Goal: Task Accomplishment & Management: Use online tool/utility

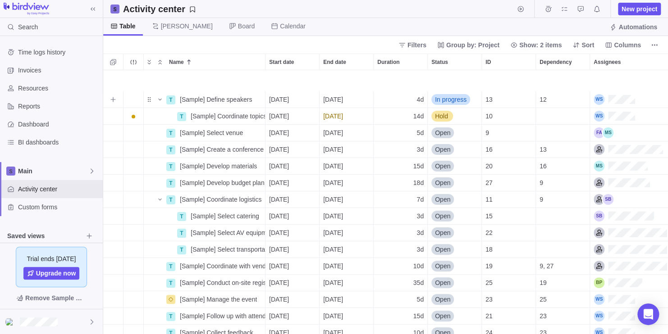
scroll to position [92, 0]
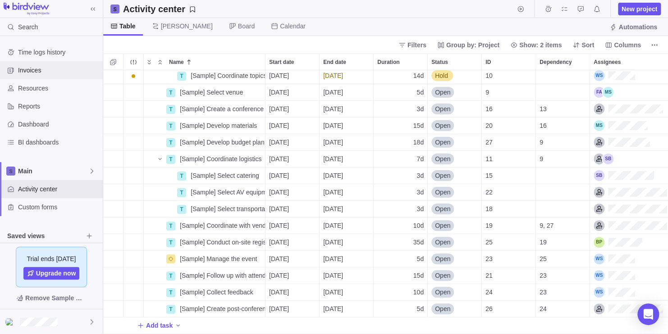
click at [68, 78] on div "Invoices" at bounding box center [51, 70] width 103 height 18
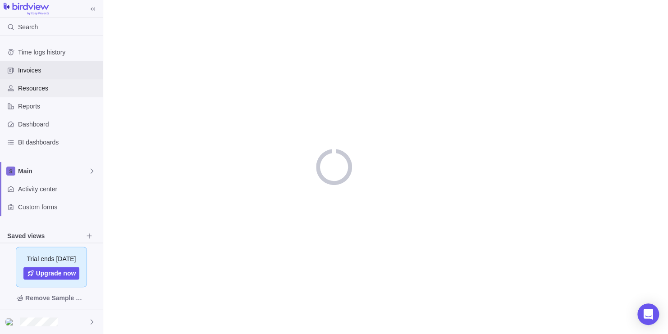
click at [65, 87] on span "Resources" at bounding box center [58, 88] width 81 height 9
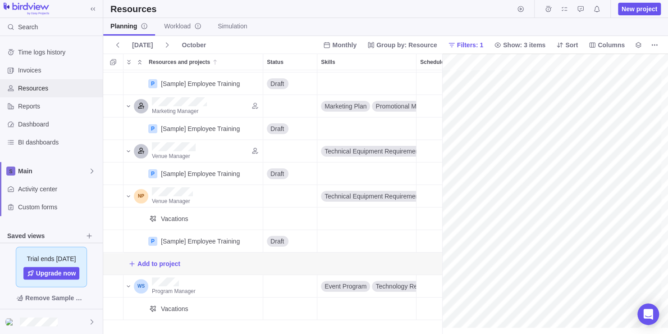
scroll to position [0, 220]
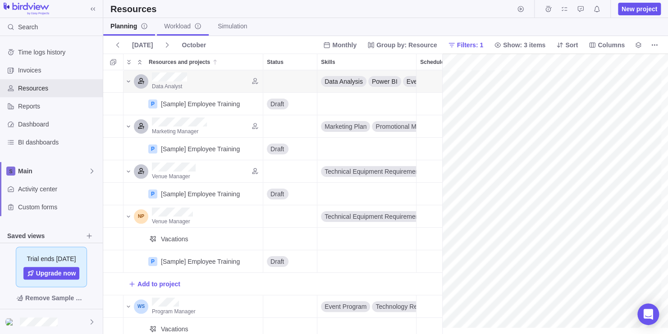
click at [187, 27] on span "Workload" at bounding box center [182, 26] width 37 height 9
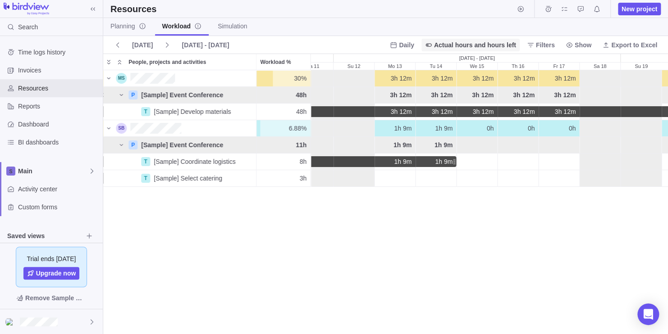
click at [432, 46] on icon at bounding box center [428, 44] width 7 height 7
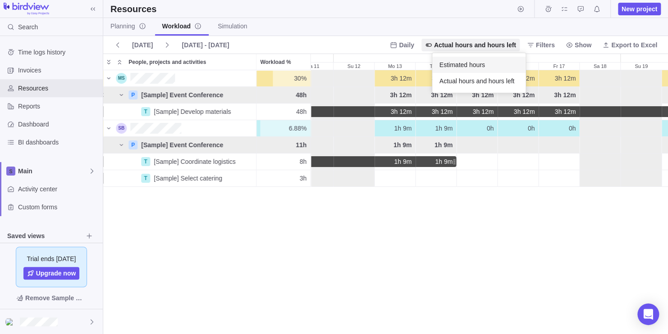
click at [448, 65] on span "Estimated hours" at bounding box center [462, 64] width 46 height 9
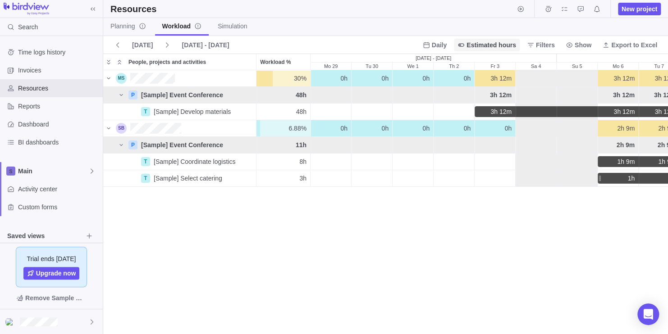
click at [487, 46] on span "Estimated hours" at bounding box center [491, 45] width 50 height 9
click at [489, 82] on span "Actual hours and hours left" at bounding box center [508, 81] width 75 height 9
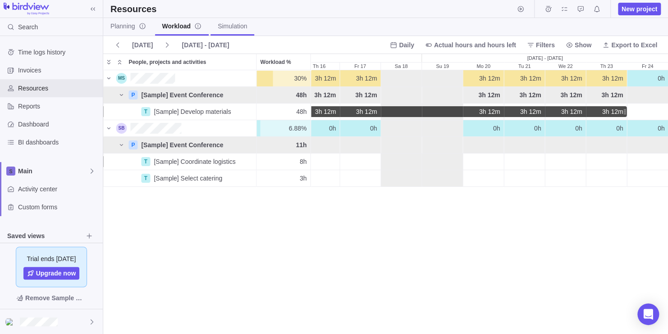
click at [236, 27] on span "Simulation" at bounding box center [232, 26] width 29 height 9
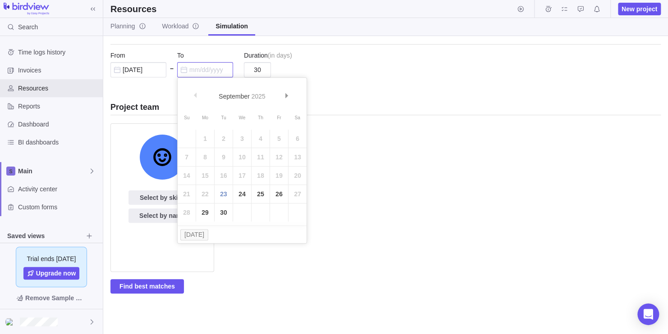
click at [218, 73] on input "text" at bounding box center [205, 69] width 56 height 15
click at [282, 94] on link "Next" at bounding box center [287, 96] width 19 height 19
click at [274, 214] on link "31" at bounding box center [279, 213] width 18 height 18
type input "[DATE]"
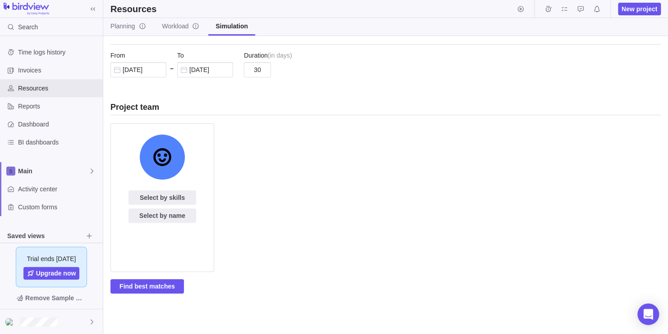
type input "29"
click at [189, 197] on span "Select by skills" at bounding box center [162, 198] width 68 height 14
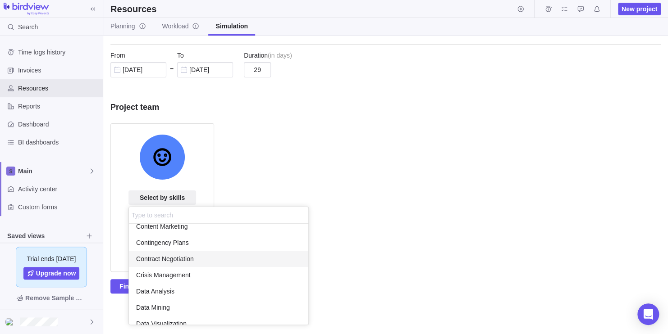
click at [186, 262] on span "Contract Negotiation" at bounding box center [165, 259] width 58 height 9
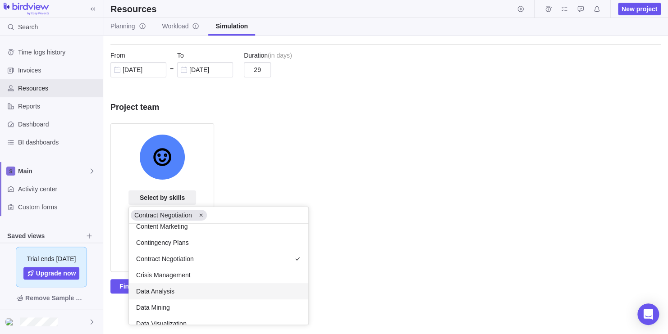
click at [175, 292] on div "Data Analysis" at bounding box center [218, 291] width 179 height 16
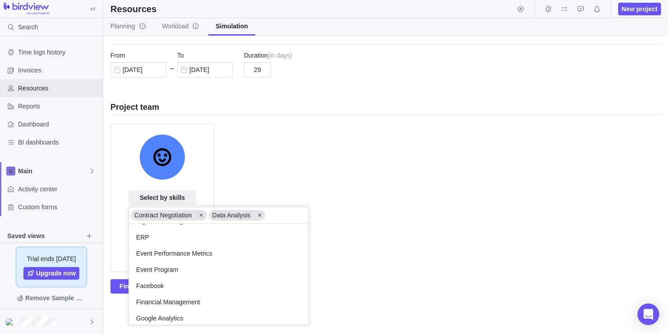
click at [174, 281] on div "Facebook" at bounding box center [218, 286] width 179 height 16
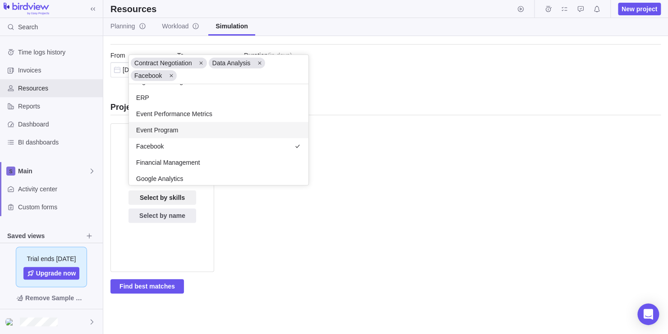
click at [160, 284] on div "New project When do you want this project to be done? Please fill in both "From…" at bounding box center [385, 185] width 565 height 298
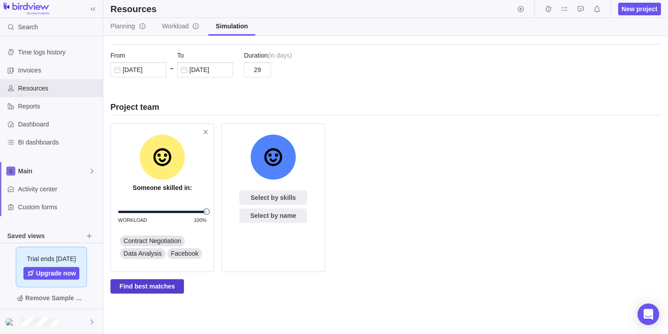
click at [153, 285] on span "Find best matches" at bounding box center [146, 286] width 55 height 11
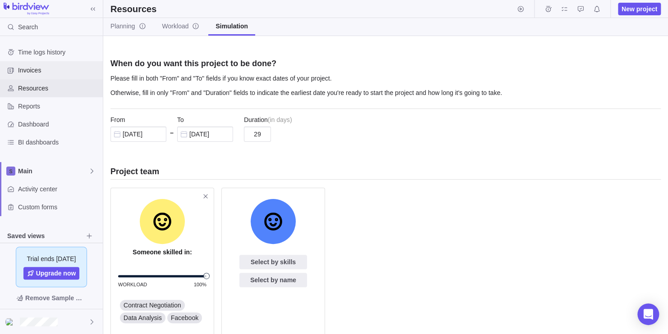
click at [55, 72] on span "Invoices" at bounding box center [58, 70] width 81 height 9
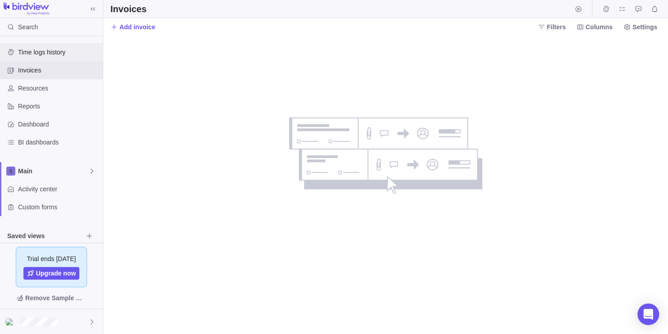
click at [13, 56] on div "Time logs history" at bounding box center [11, 52] width 14 height 14
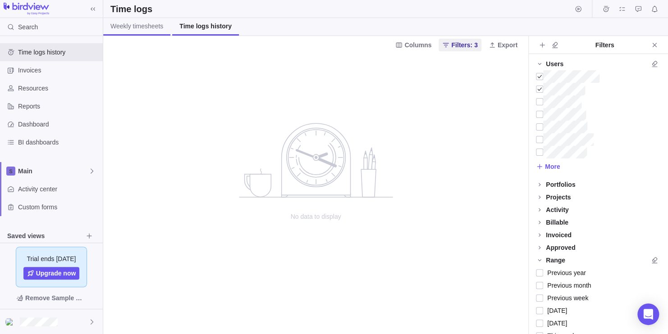
click at [156, 33] on link "Weekly timesheets" at bounding box center [136, 27] width 67 height 18
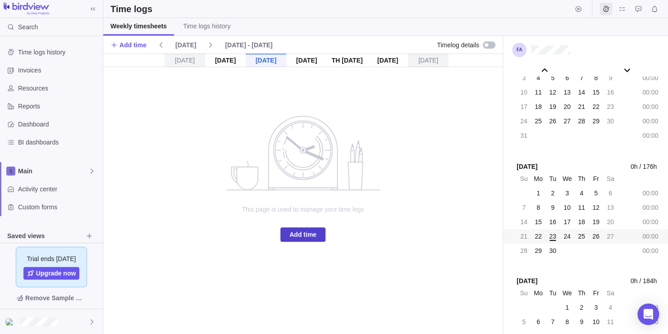
click at [290, 237] on span "Add time" at bounding box center [302, 234] width 27 height 11
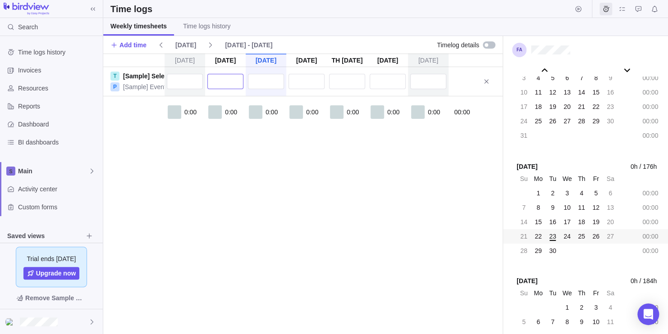
click at [230, 80] on input "text" at bounding box center [225, 81] width 36 height 15
click at [49, 142] on span "BI dashboards" at bounding box center [58, 142] width 81 height 9
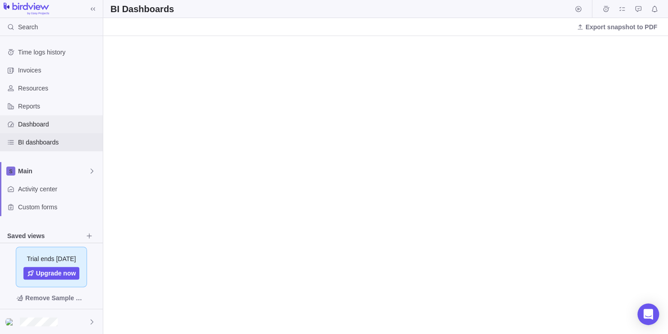
click at [26, 128] on span "Dashboard" at bounding box center [58, 124] width 81 height 9
